Goal: Task Accomplishment & Management: Manage account settings

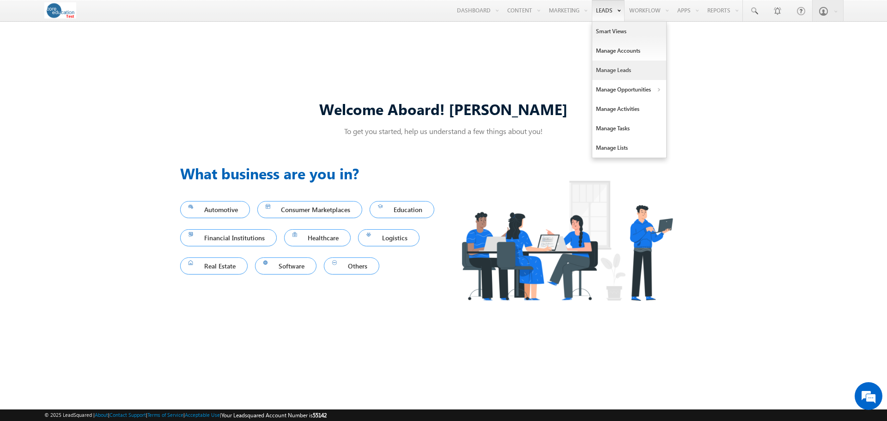
click at [601, 71] on link "Manage Leads" at bounding box center [629, 69] width 74 height 19
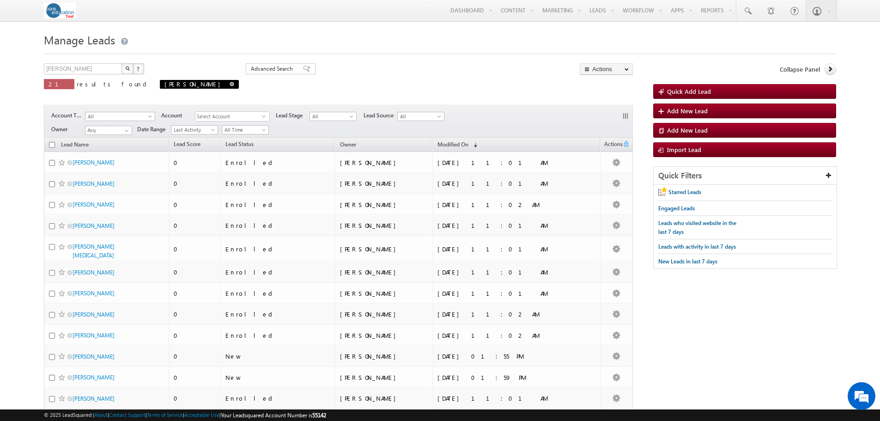
click at [160, 86] on span "sarah" at bounding box center [199, 84] width 79 height 9
click at [230, 83] on span at bounding box center [232, 84] width 5 height 5
type input "Search Leads"
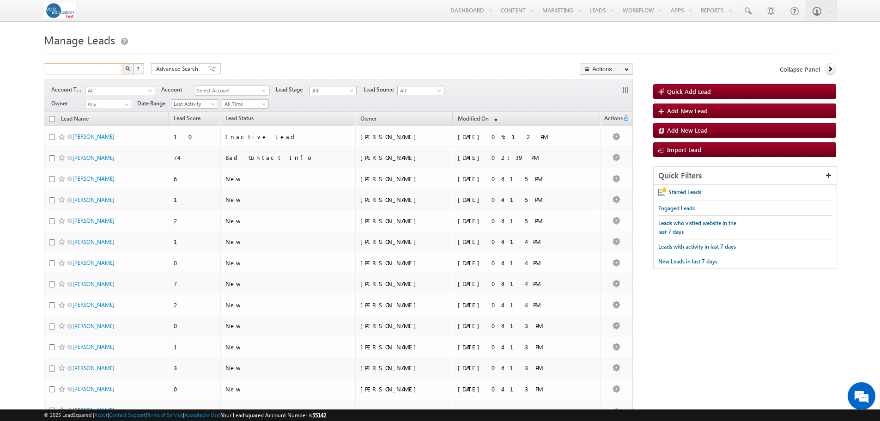
click at [92, 71] on input "text" at bounding box center [83, 68] width 79 height 11
type input "[EMAIL_ADDRESS][DOMAIN_NAME]"
click at [121, 63] on button "button" at bounding box center [127, 68] width 12 height 11
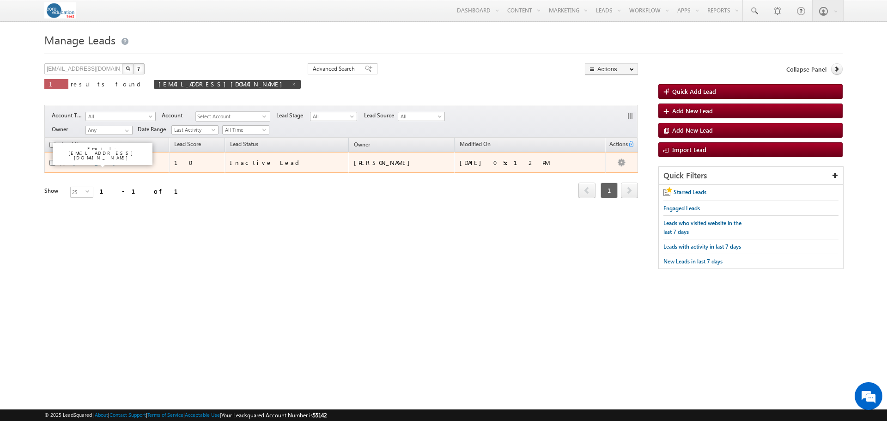
click at [102, 166] on link "SaraH Beltier" at bounding box center [94, 162] width 42 height 7
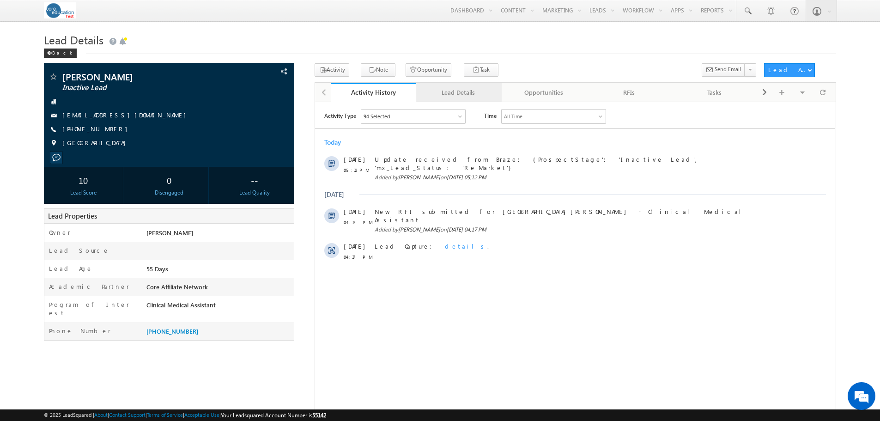
click at [464, 91] on div "Lead Details" at bounding box center [458, 92] width 70 height 11
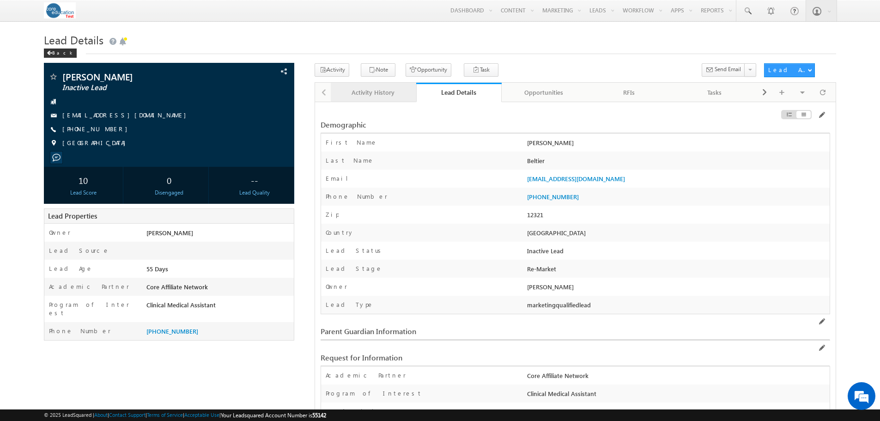
click at [349, 95] on div "Activity History" at bounding box center [373, 92] width 70 height 11
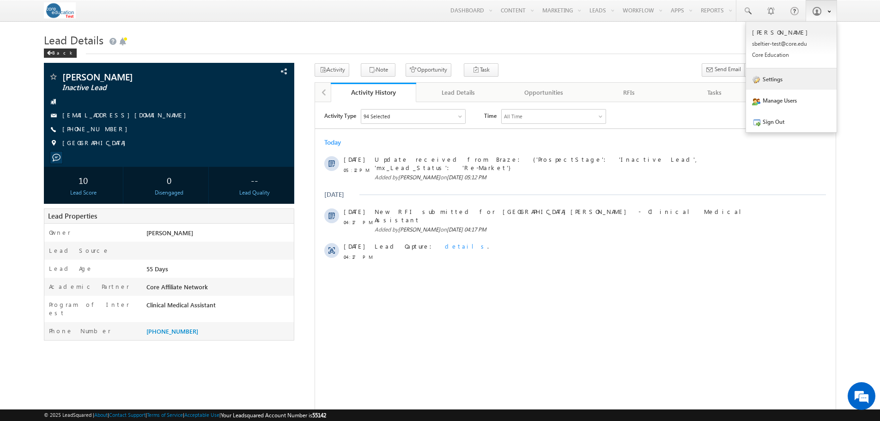
click at [801, 84] on link "Settings" at bounding box center [791, 78] width 91 height 21
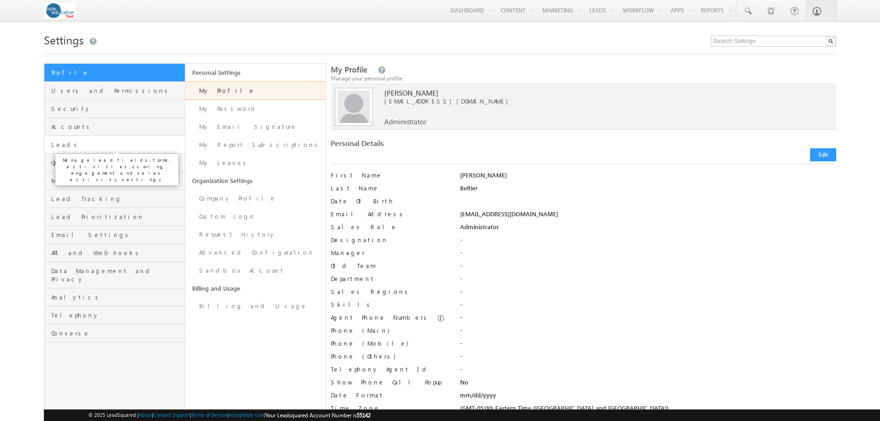
click at [127, 148] on span "Leads" at bounding box center [116, 144] width 131 height 8
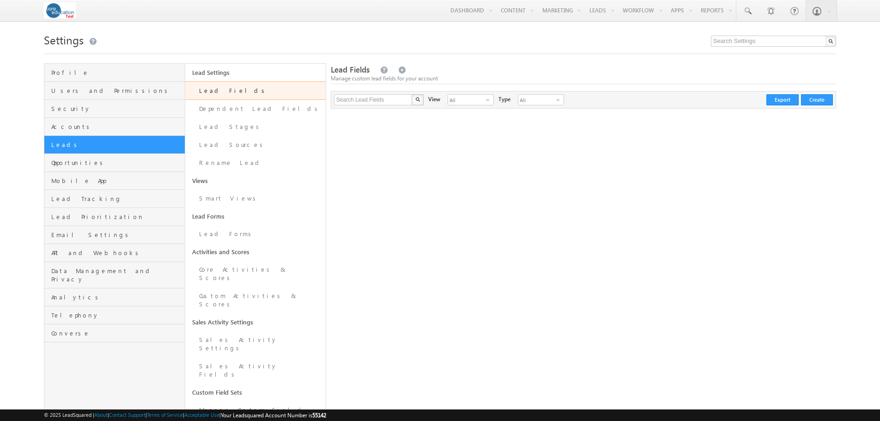
click at [224, 85] on link "Lead Fields" at bounding box center [255, 90] width 140 height 18
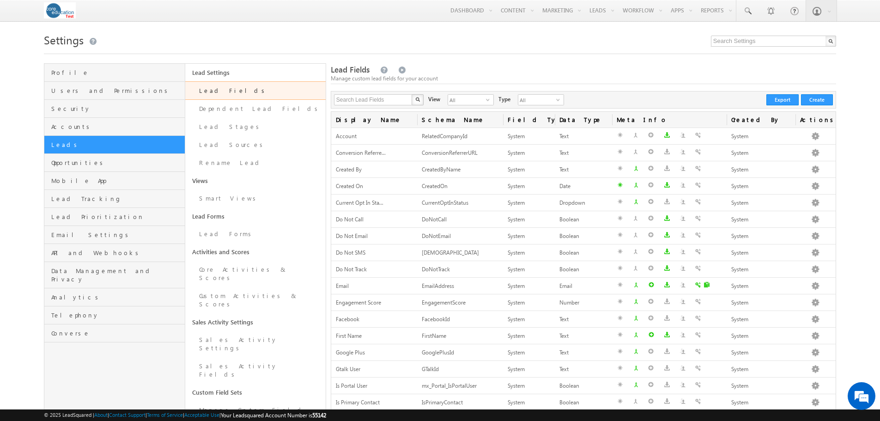
drag, startPoint x: 540, startPoint y: 51, endPoint x: 283, endPoint y: 12, distance: 260.2
